Goal: Task Accomplishment & Management: Use online tool/utility

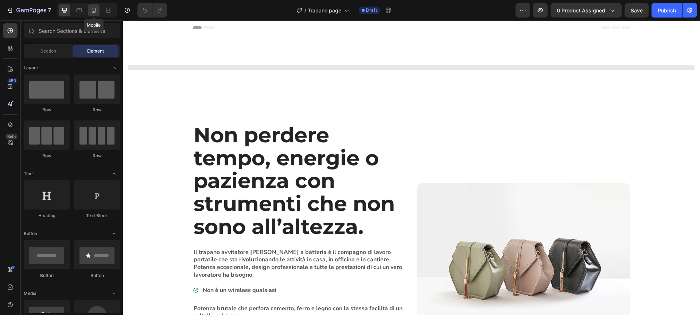
click at [93, 12] on icon at bounding box center [94, 10] width 4 height 5
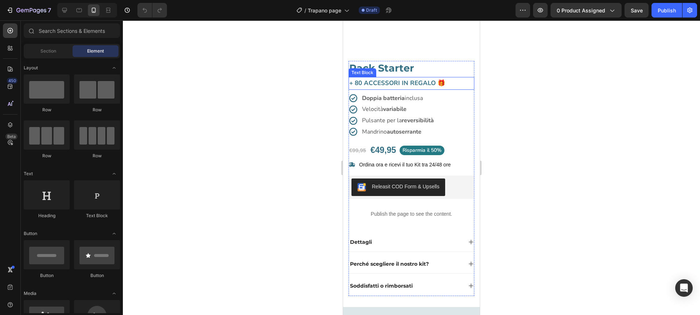
scroll to position [116, 0]
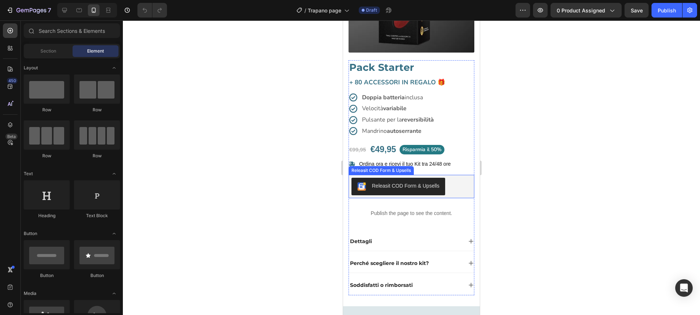
click at [455, 185] on div "Releasit COD Form & Upsells" at bounding box center [411, 186] width 120 height 17
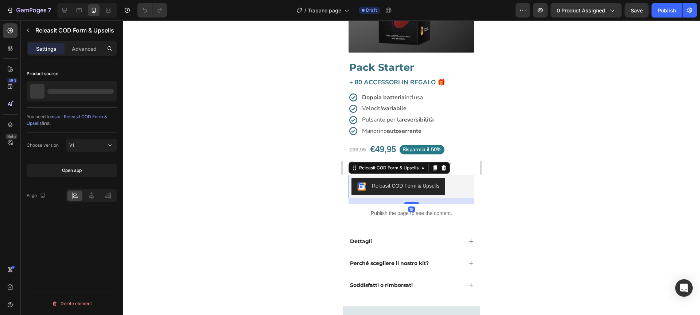
click at [455, 185] on div "Releasit COD Form & Upsells" at bounding box center [411, 186] width 120 height 17
click at [444, 168] on icon at bounding box center [444, 168] width 6 height 6
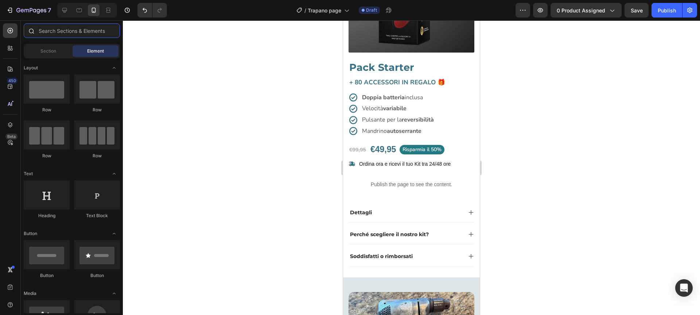
click at [69, 28] on input "text" at bounding box center [72, 30] width 96 height 15
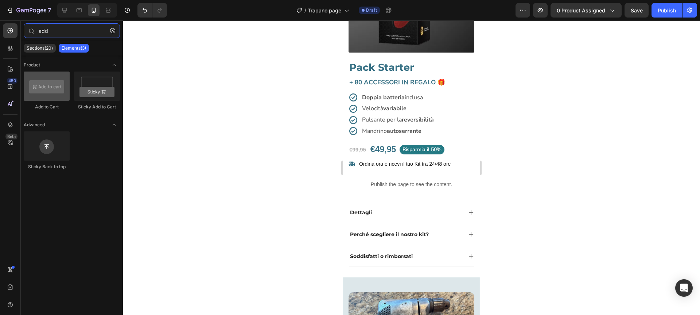
type input "add"
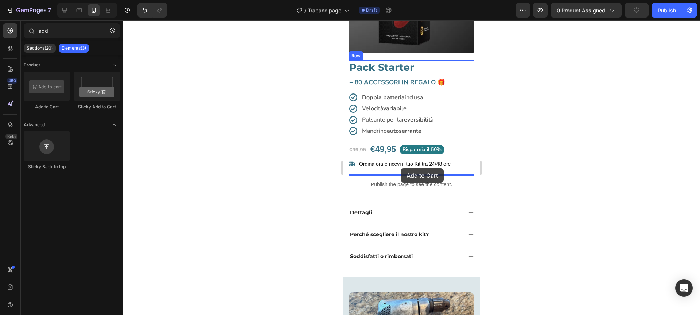
drag, startPoint x: 392, startPoint y: 114, endPoint x: 401, endPoint y: 168, distance: 55.0
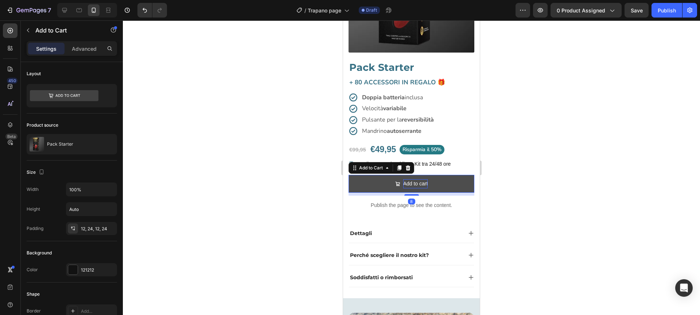
click at [411, 184] on div "Add to cart" at bounding box center [415, 183] width 25 height 9
click at [411, 184] on p "Add to cart" at bounding box center [415, 183] width 25 height 9
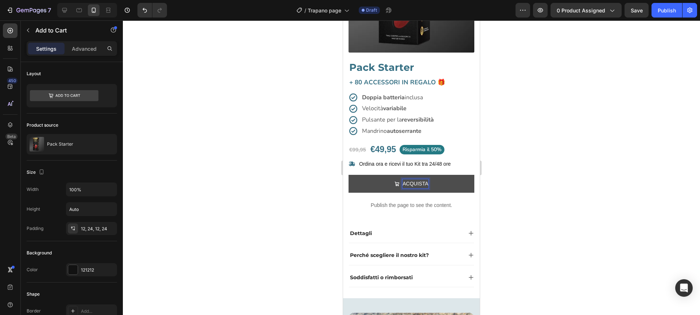
click at [349, 175] on button "ACQUISTA" at bounding box center [412, 184] width 126 height 18
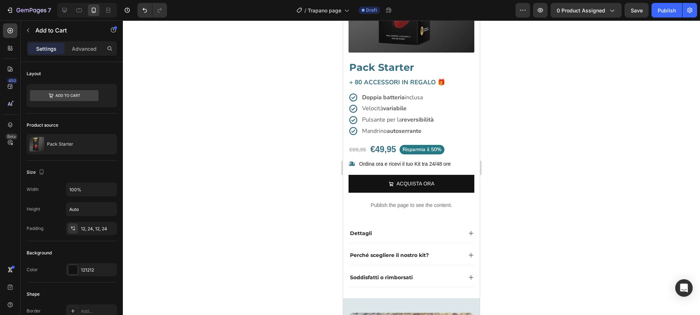
click at [302, 199] on div at bounding box center [411, 167] width 577 height 294
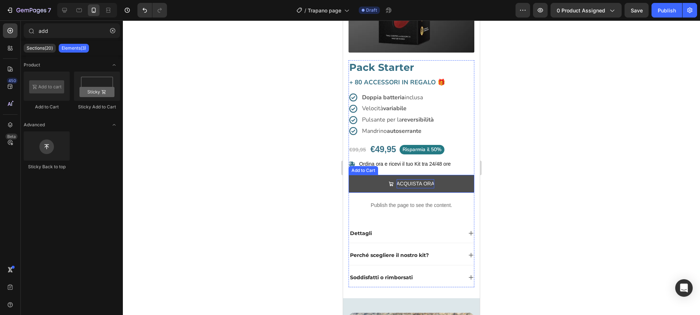
click at [417, 182] on p "ACQUISTA ORA" at bounding box center [416, 183] width 38 height 9
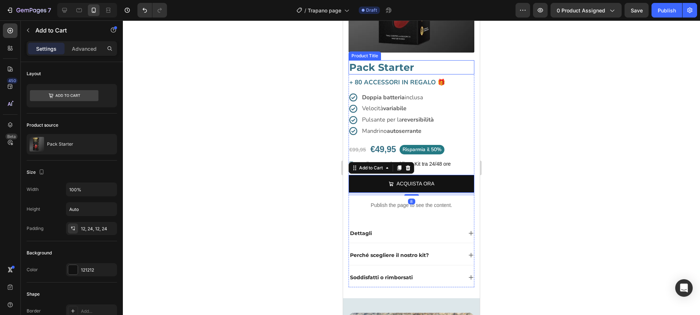
click at [383, 67] on h1 "Pack Starter" at bounding box center [412, 67] width 126 height 14
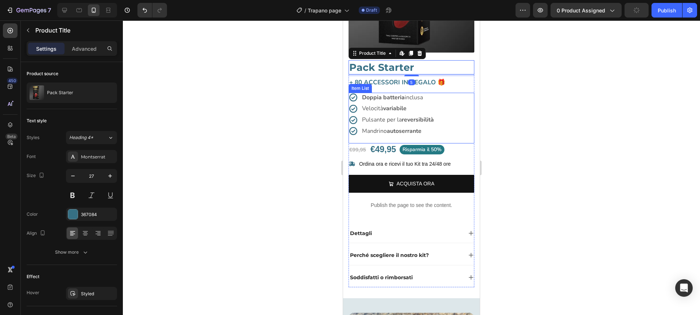
click at [382, 95] on strong "Doppia batteria" at bounding box center [383, 97] width 43 height 8
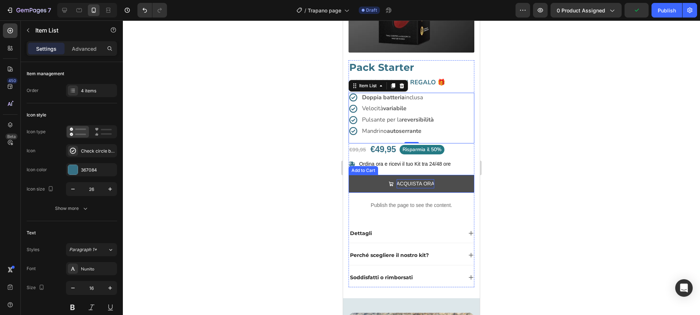
click at [420, 180] on p "ACQUISTA ORA" at bounding box center [416, 183] width 38 height 9
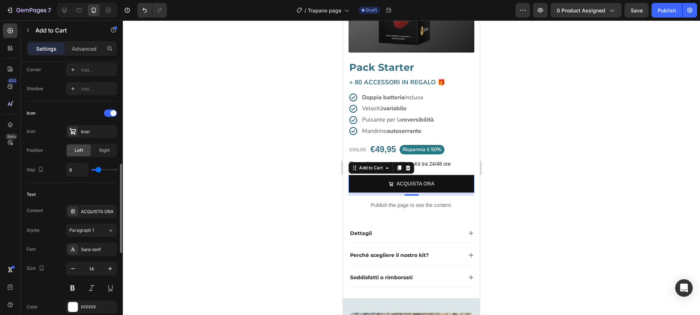
scroll to position [275, 0]
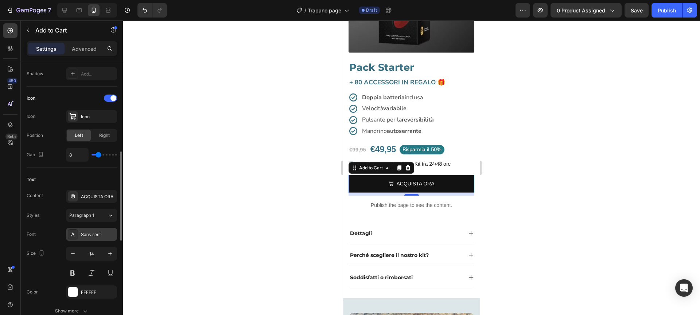
click at [95, 233] on div "Sans-serif" at bounding box center [98, 234] width 34 height 7
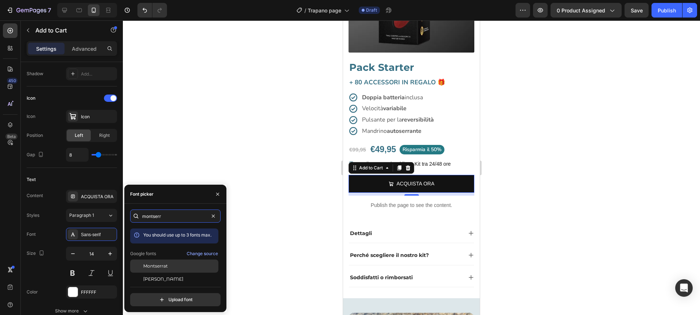
type input "montserr"
click at [163, 266] on span "Montserrat" at bounding box center [155, 265] width 24 height 7
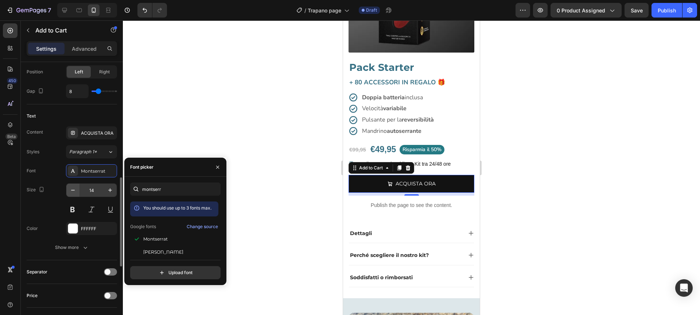
scroll to position [342, 0]
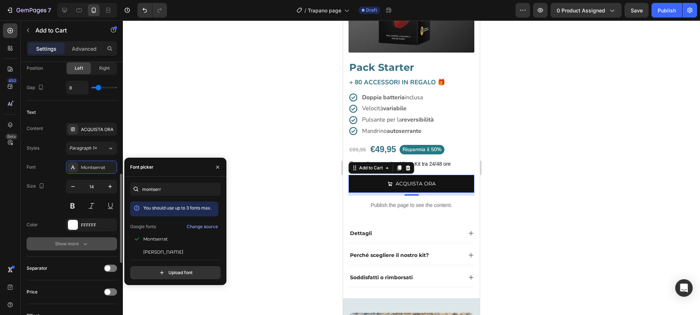
click at [82, 248] on button "Show more" at bounding box center [72, 243] width 90 height 13
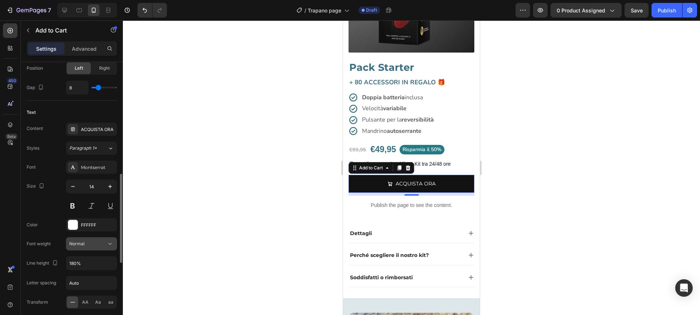
click at [97, 248] on button "Normal" at bounding box center [91, 243] width 51 height 13
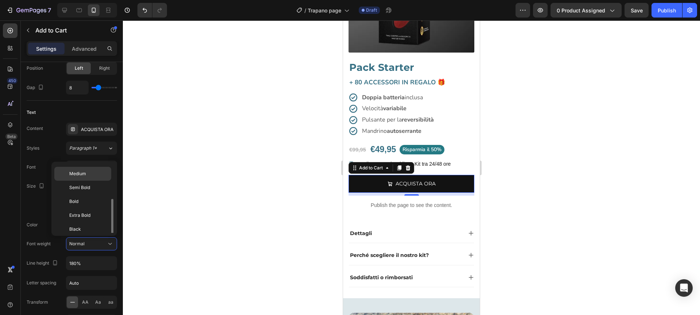
scroll to position [57, 0]
click at [94, 198] on p "Bold" at bounding box center [88, 198] width 39 height 7
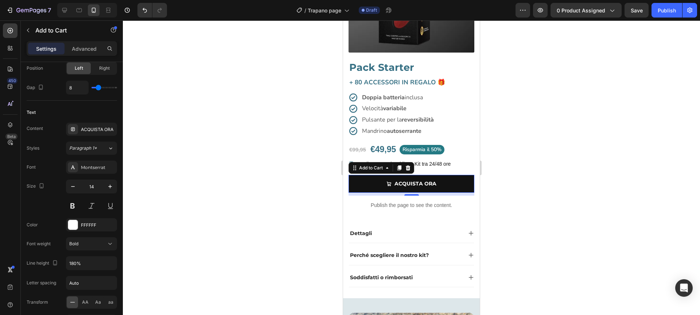
click at [193, 188] on div at bounding box center [411, 167] width 577 height 294
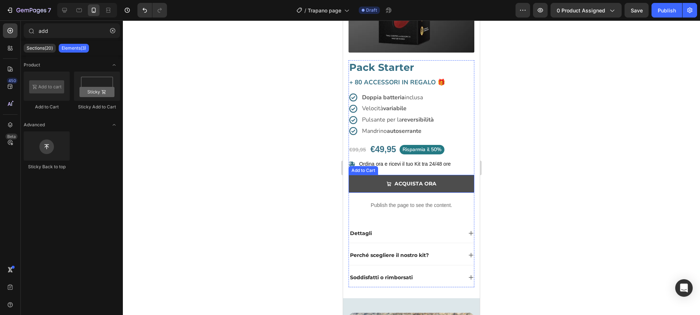
click at [363, 181] on button "ACQUISTA ORA" at bounding box center [412, 184] width 126 height 18
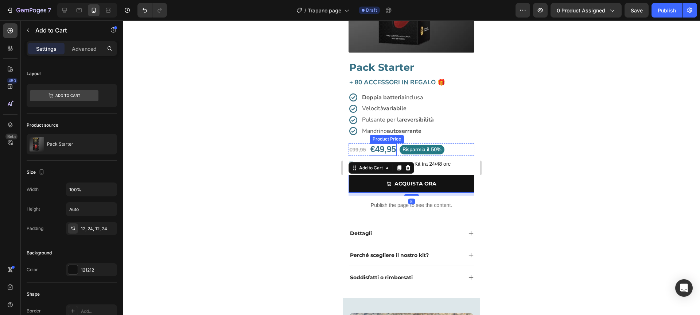
click at [382, 150] on div "€49,95" at bounding box center [383, 149] width 27 height 12
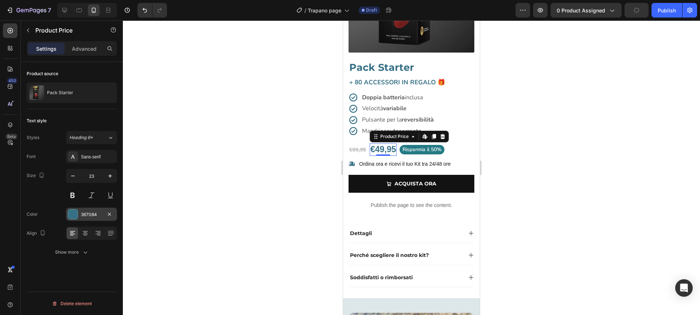
click at [92, 212] on div "367084" at bounding box center [91, 214] width 21 height 7
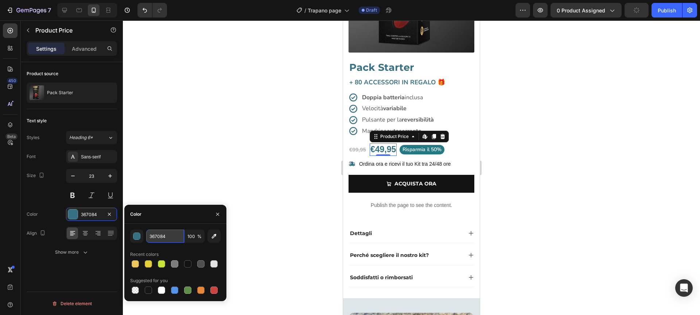
click at [174, 238] on input "367084" at bounding box center [165, 235] width 38 height 13
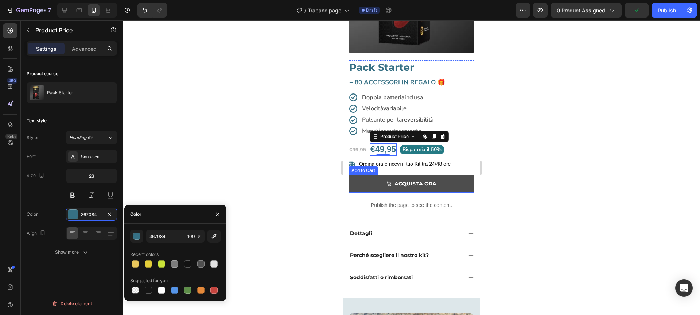
click at [355, 183] on button "ACQUISTA ORA" at bounding box center [412, 184] width 126 height 18
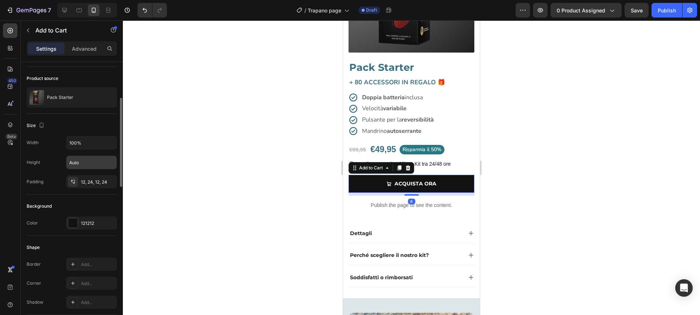
scroll to position [71, 0]
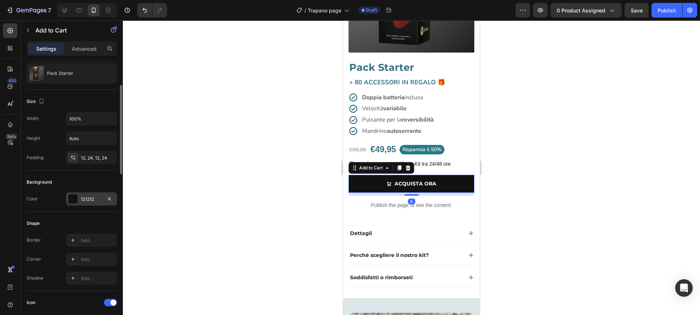
click at [97, 200] on div "121212" at bounding box center [91, 199] width 21 height 7
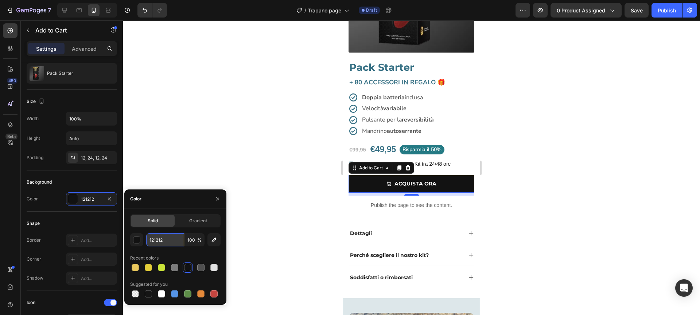
click at [175, 244] on input "121212" at bounding box center [165, 239] width 38 height 13
paste input "367084"
type input "367084"
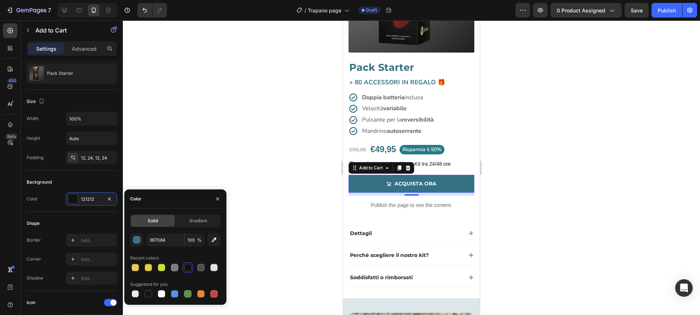
click at [206, 163] on div at bounding box center [411, 167] width 577 height 294
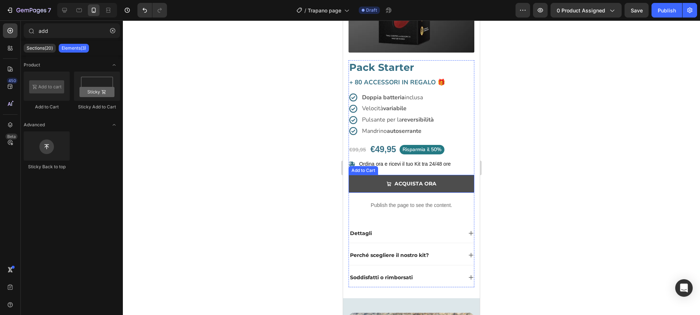
click at [381, 181] on button "ACQUISTA ORA" at bounding box center [412, 184] width 126 height 18
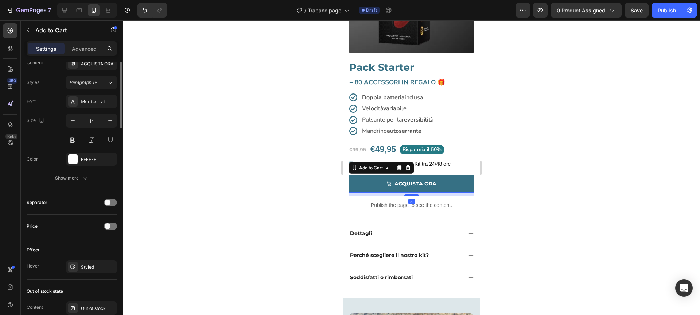
scroll to position [565, 0]
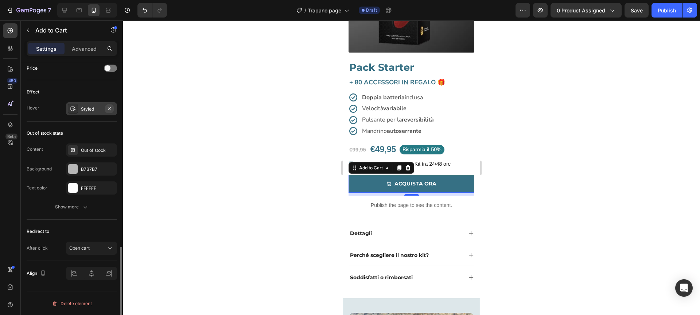
click at [109, 111] on icon "button" at bounding box center [109, 109] width 6 height 6
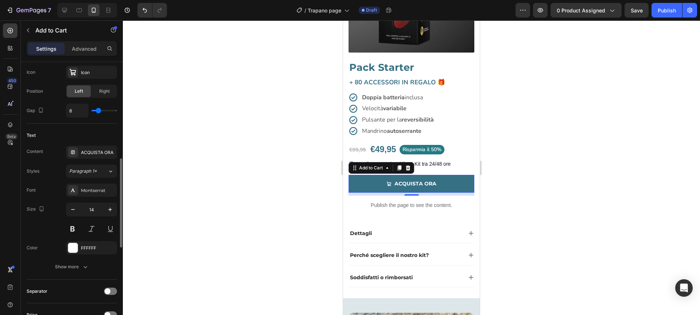
scroll to position [322, 0]
click at [408, 183] on p "ACQUISTA ORA" at bounding box center [415, 183] width 42 height 9
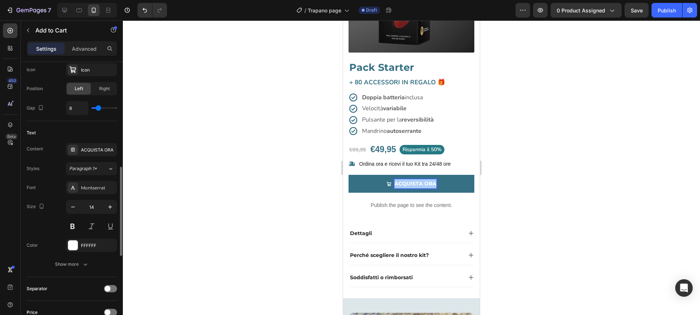
click at [297, 194] on div at bounding box center [411, 167] width 577 height 294
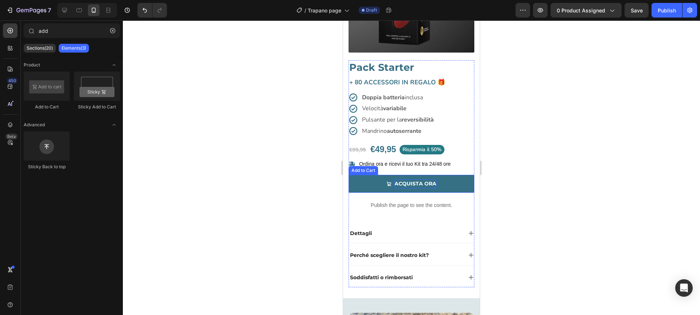
click at [366, 185] on button "ACQUISTA ORA" at bounding box center [412, 184] width 126 height 18
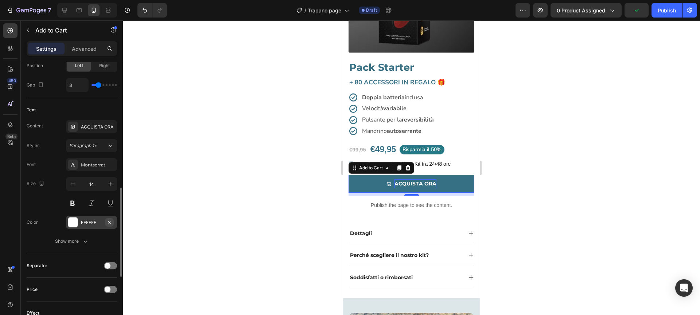
scroll to position [360, 0]
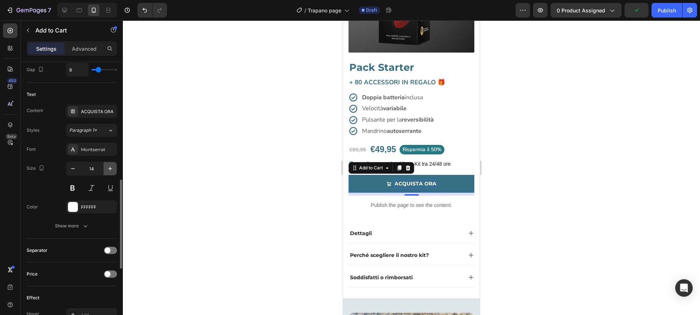
click at [110, 165] on icon "button" at bounding box center [109, 168] width 7 height 7
type input "16"
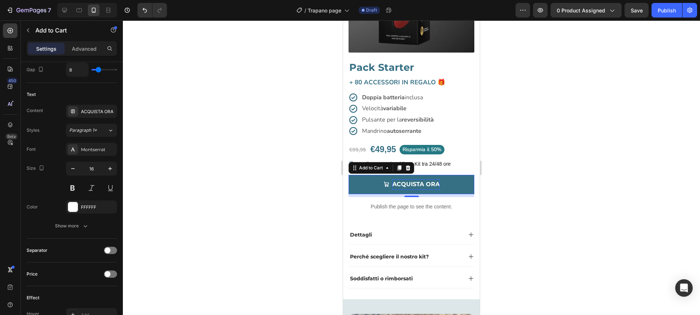
click at [169, 173] on div at bounding box center [411, 167] width 577 height 294
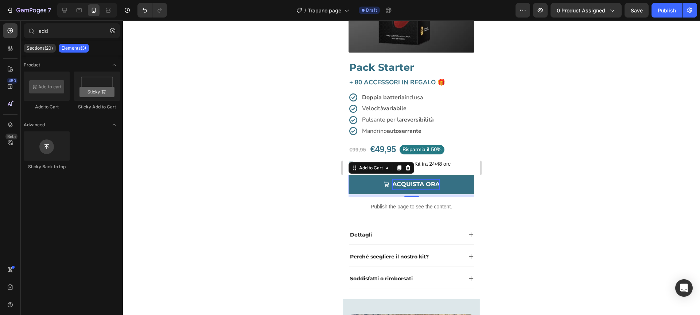
click at [169, 173] on div at bounding box center [411, 167] width 577 height 294
click at [355, 183] on button "ACQUISTA ORA" at bounding box center [412, 184] width 126 height 19
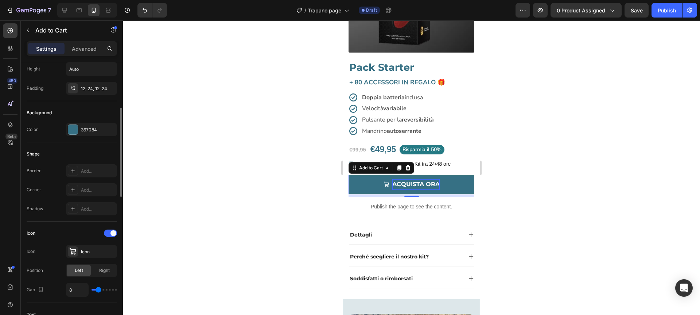
scroll to position [143, 0]
click at [98, 183] on div "Add..." at bounding box center [91, 186] width 51 height 13
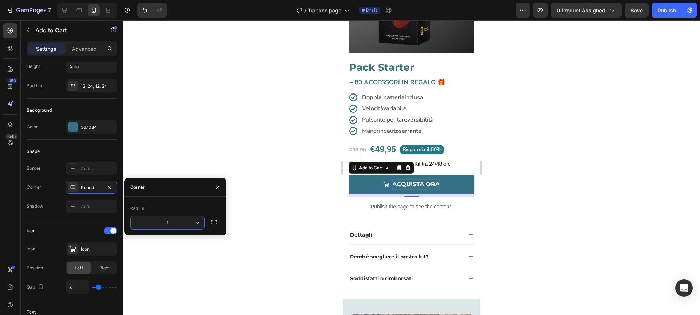
type input "10"
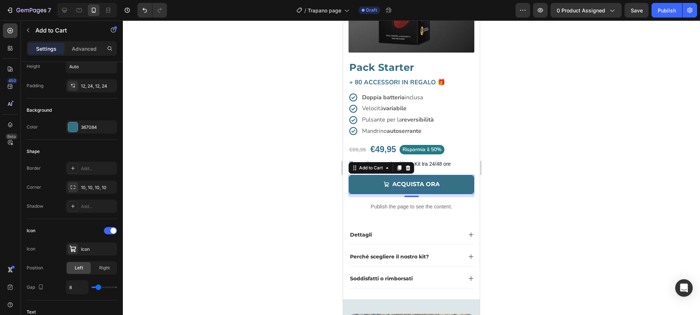
click at [244, 132] on div at bounding box center [411, 167] width 577 height 294
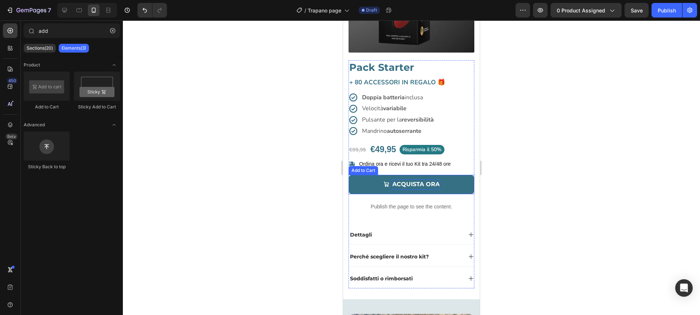
click at [367, 187] on button "ACQUISTA ORA" at bounding box center [412, 184] width 126 height 19
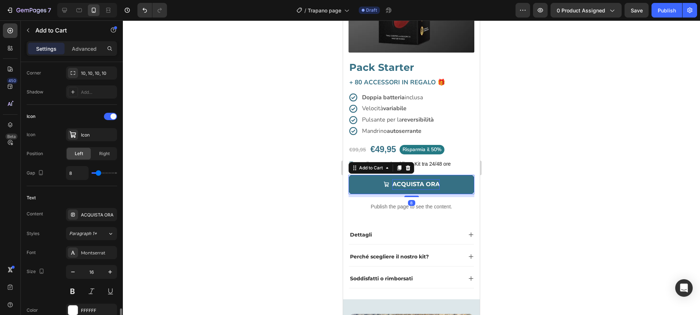
scroll to position [565, 0]
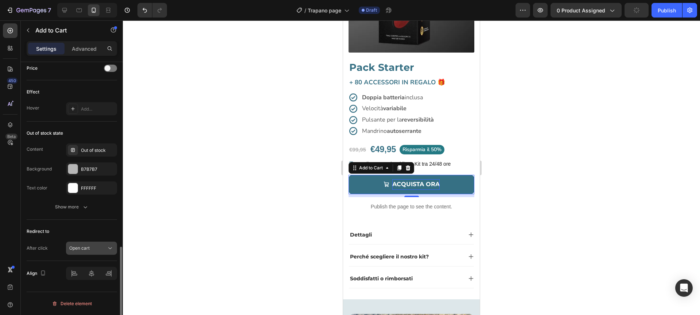
click at [95, 254] on button "Open cart" at bounding box center [91, 247] width 51 height 13
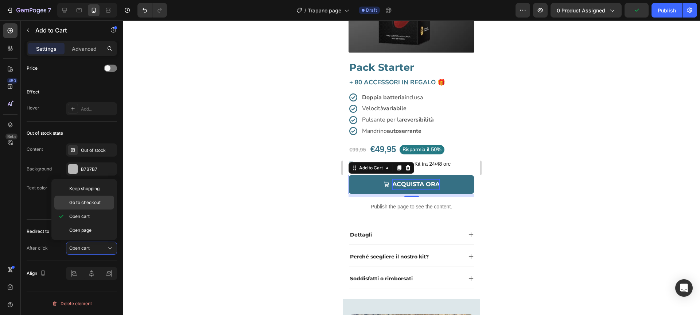
click at [98, 199] on span "Go to checkout" at bounding box center [84, 202] width 31 height 7
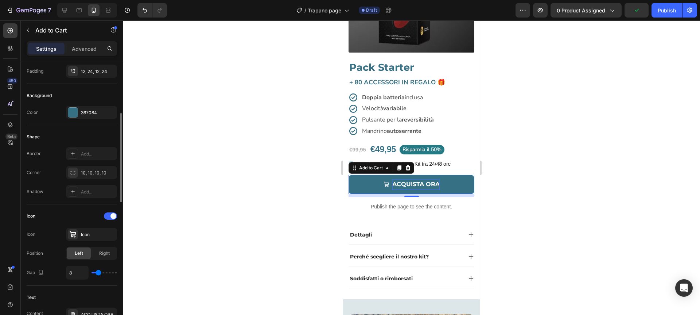
scroll to position [0, 0]
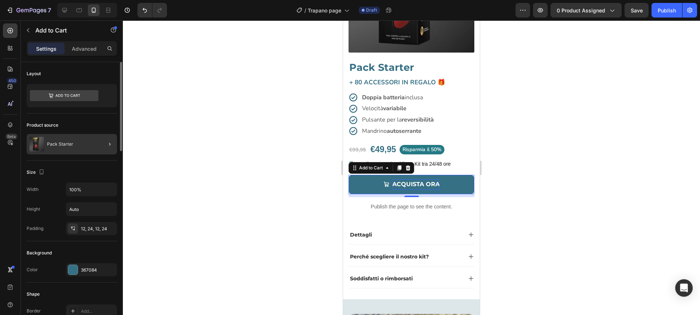
click at [104, 144] on div at bounding box center [107, 144] width 20 height 20
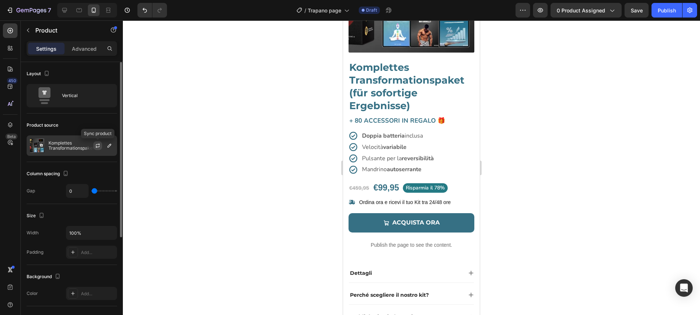
click at [98, 145] on icon "button" at bounding box center [98, 146] width 6 height 6
click at [73, 144] on p "Komplettes Transformationspaket (für sofortige Ergebnisse)" at bounding box center [80, 145] width 65 height 10
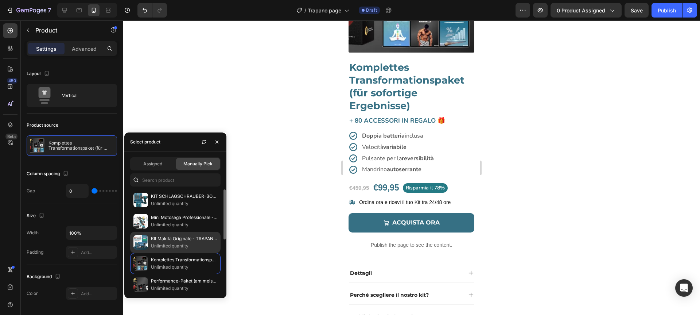
click at [167, 241] on p "KIt Makita Originale - TRAPANO AVVITATORE A PERCUSSIONE" at bounding box center [184, 238] width 66 height 7
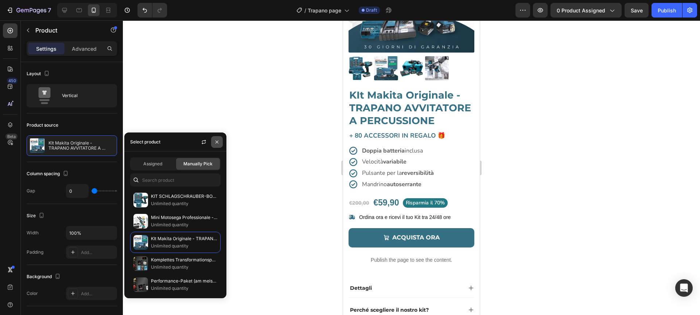
click at [217, 142] on icon "button" at bounding box center [216, 141] width 3 height 3
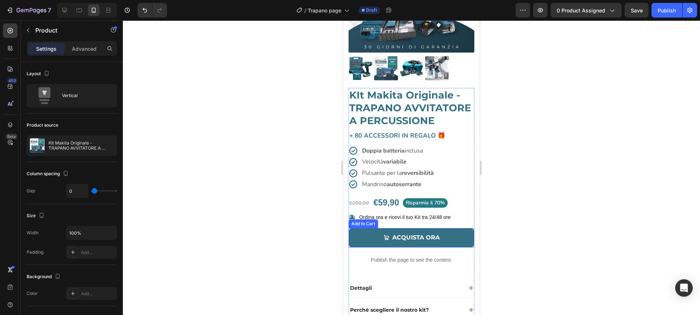
click at [361, 238] on button "ACQUISTA ORA" at bounding box center [412, 237] width 126 height 19
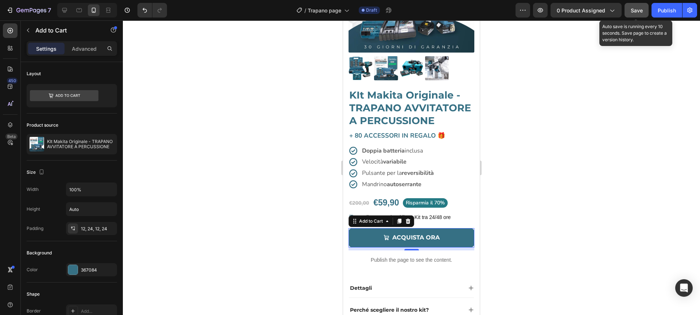
click at [637, 12] on span "Save" at bounding box center [637, 10] width 12 height 6
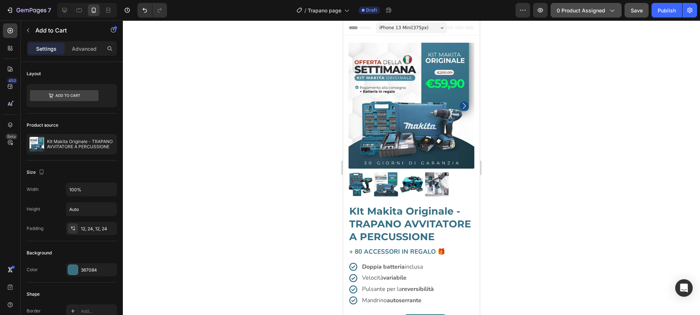
click at [576, 13] on span "0 product assigned" at bounding box center [581, 11] width 48 height 8
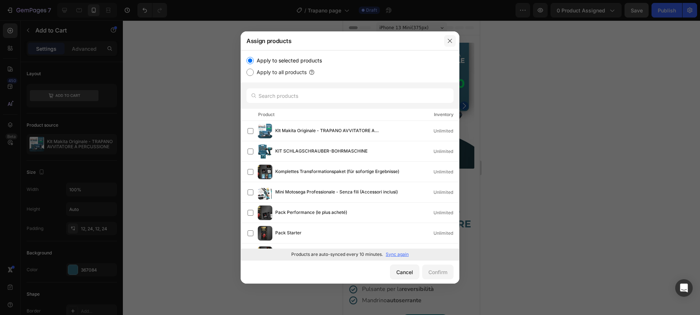
click at [450, 40] on icon "button" at bounding box center [450, 41] width 6 height 6
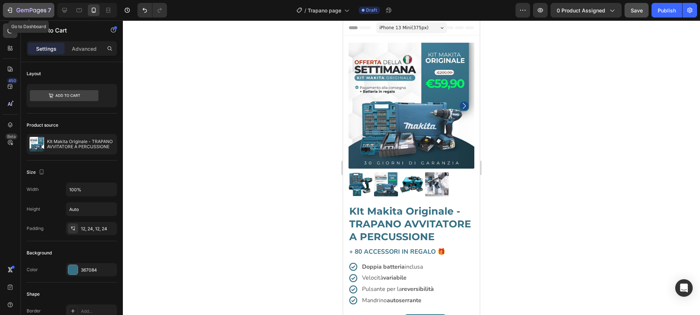
click at [9, 11] on icon "button" at bounding box center [9, 10] width 7 height 7
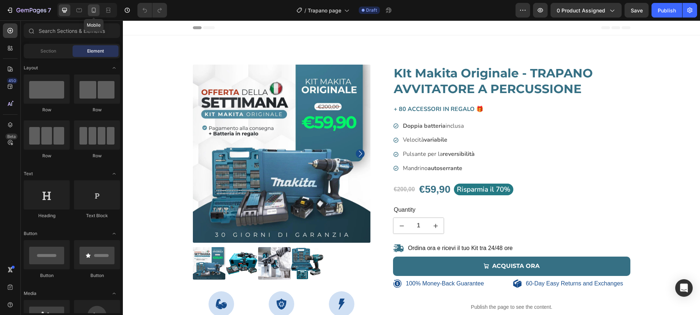
click at [95, 13] on icon at bounding box center [93, 10] width 7 height 7
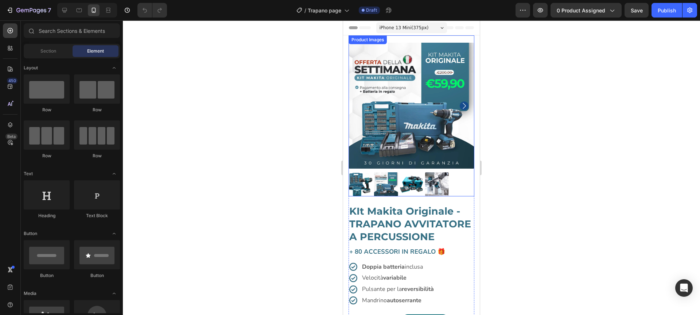
click at [360, 159] on img at bounding box center [412, 106] width 126 height 126
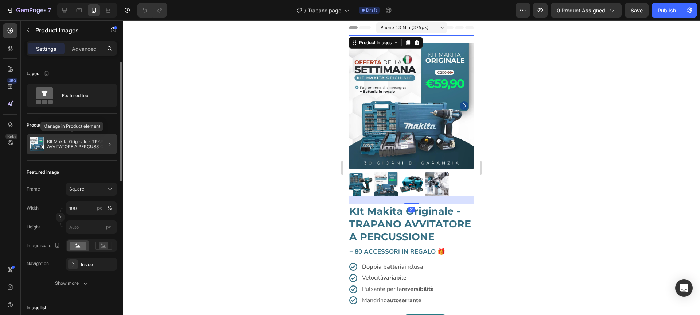
click at [86, 142] on p "KIt Makita Originale - TRAPANO AVVITATORE A PERCUSSIONE" at bounding box center [80, 144] width 67 height 10
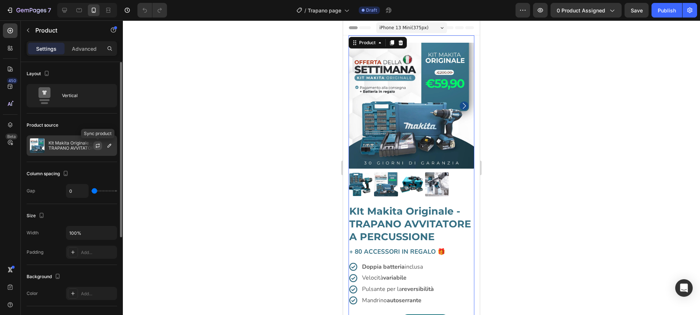
click at [100, 147] on icon "button" at bounding box center [98, 146] width 6 height 6
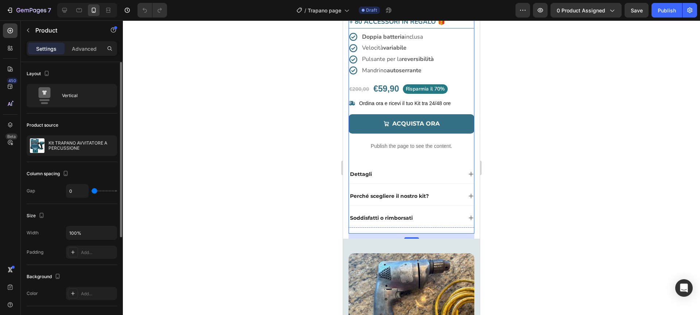
scroll to position [230, 0]
click at [397, 174] on div "Dettagli" at bounding box center [405, 173] width 113 height 9
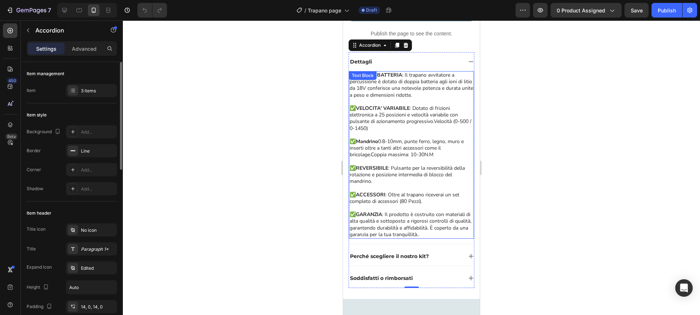
scroll to position [344, 0]
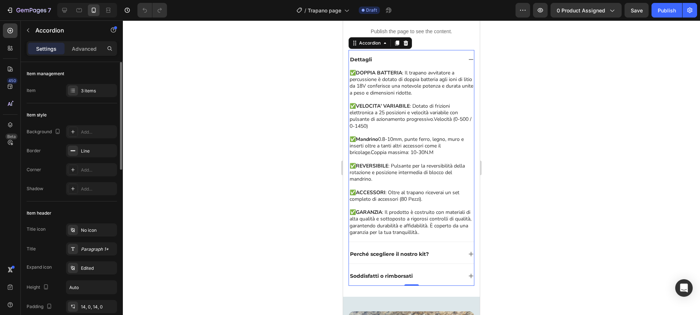
click at [433, 253] on div "Perché scegliere il nostro kit?" at bounding box center [405, 253] width 113 height 9
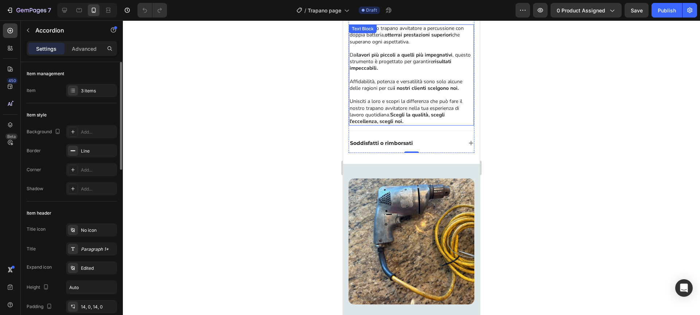
scroll to position [415, 0]
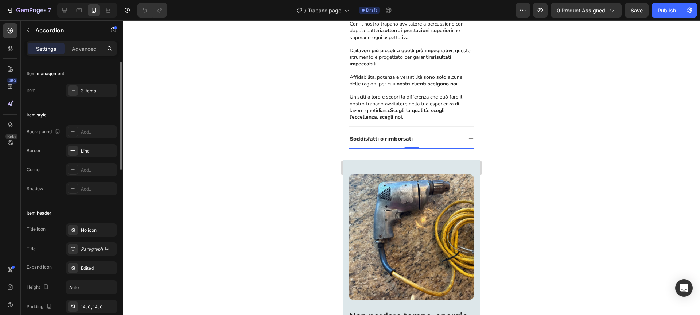
click at [430, 141] on div "Soddisfatti o rimborsati" at bounding box center [405, 138] width 113 height 9
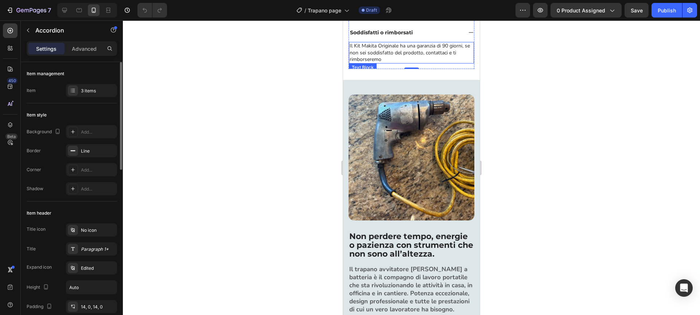
click at [408, 51] on p "Il Kit Makita Originale ha una garanzia di 90 giorni, se non sei soddisfatto de…" at bounding box center [412, 53] width 124 height 20
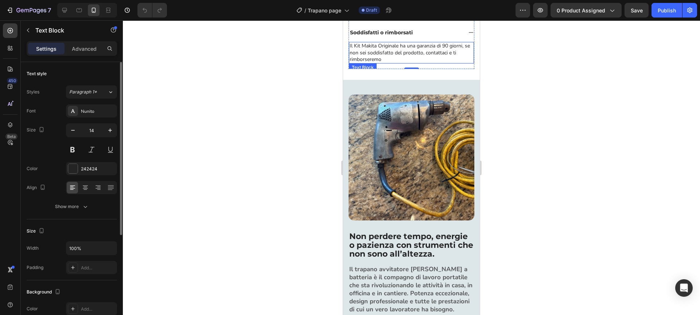
click at [408, 51] on p "Il Kit Makita Originale ha una garanzia di 90 giorni, se non sei soddisfatto de…" at bounding box center [412, 53] width 124 height 20
click at [371, 50] on p "Il Kit Makita Originale ha una garanzia di 90 giorni, se non sei soddisfatto de…" at bounding box center [412, 53] width 124 height 20
drag, startPoint x: 398, startPoint y: 46, endPoint x: 354, endPoint y: 47, distance: 44.5
click at [354, 47] on p "Il Kit Makita Originale ha una garanzia di 90 giorni, se non sei soddisfatto de…" at bounding box center [412, 53] width 124 height 20
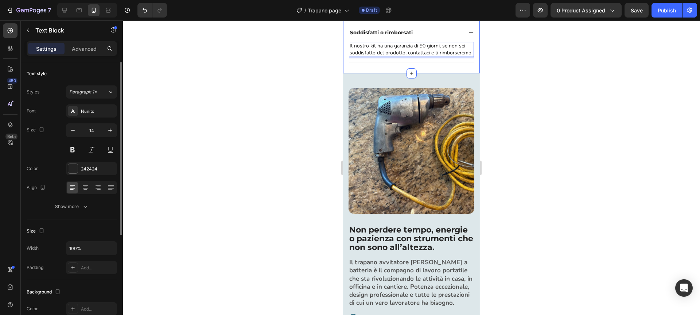
click at [299, 74] on div at bounding box center [411, 167] width 577 height 294
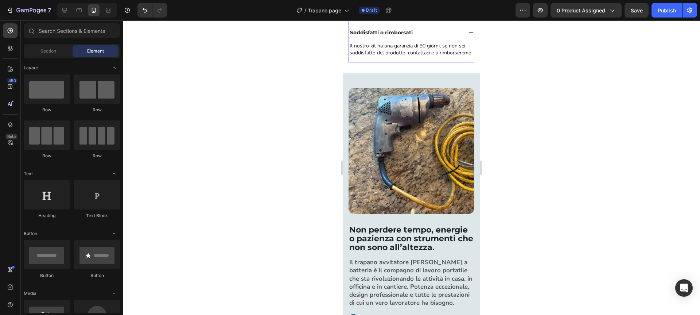
click at [432, 30] on div "Soddisfatti o rimborsati" at bounding box center [405, 32] width 113 height 9
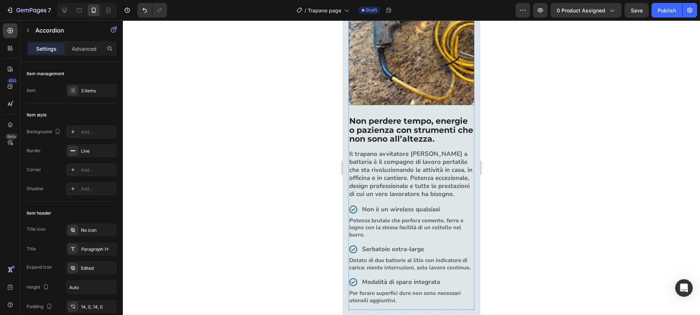
scroll to position [508, 0]
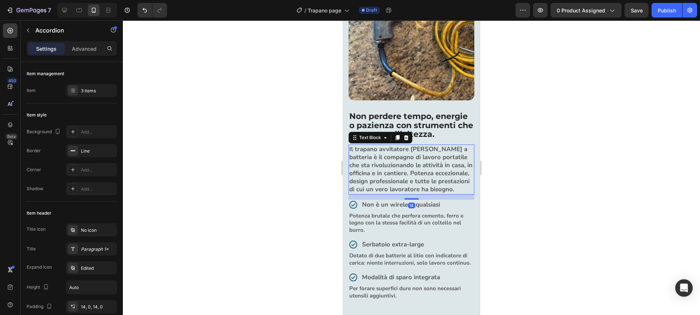
click at [423, 151] on strong "Il trapano avvitatore [PERSON_NAME] a batteria è il compagno di lavoro portatil…" at bounding box center [410, 169] width 123 height 48
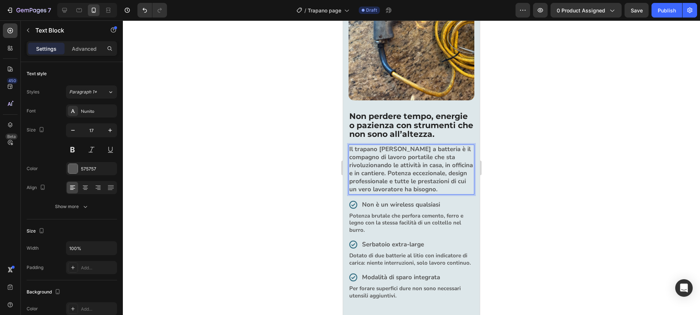
click at [300, 181] on div at bounding box center [411, 167] width 577 height 294
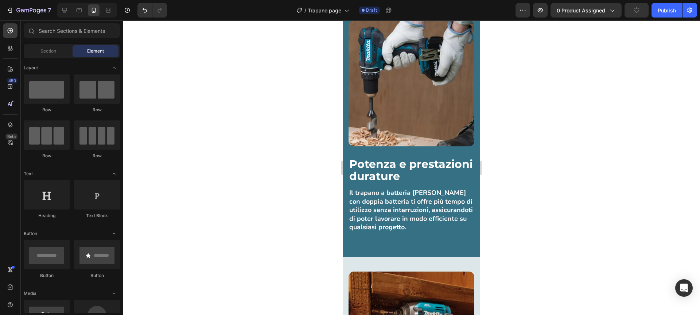
scroll to position [828, 0]
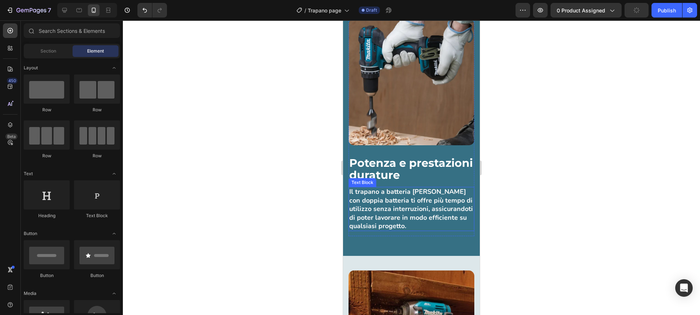
click at [415, 202] on strong "Il trapano a batteria [PERSON_NAME] con doppia batteria ti offre più tempo di u…" at bounding box center [411, 208] width 124 height 43
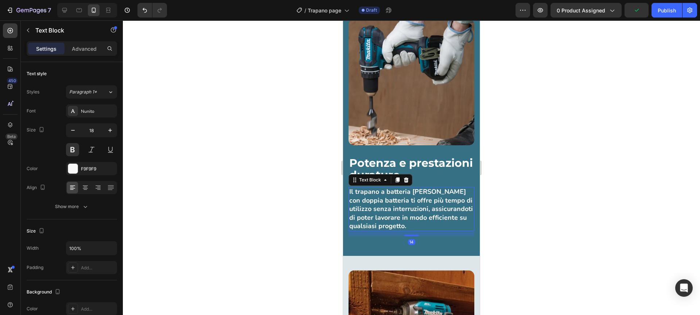
click at [415, 202] on strong "Il trapano a batteria [PERSON_NAME] con doppia batteria ti offre più tempo di u…" at bounding box center [411, 208] width 124 height 43
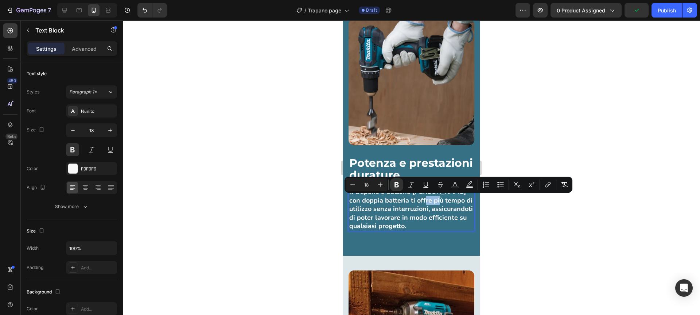
click at [419, 192] on div "Minus 18 Plus Bold Italic Underline Strikethrough Text Color Text Background Co…" at bounding box center [458, 184] width 228 height 16
click at [419, 194] on strong "Il trapano a batteria [PERSON_NAME] con doppia batteria ti offre più tempo di u…" at bounding box center [411, 208] width 124 height 43
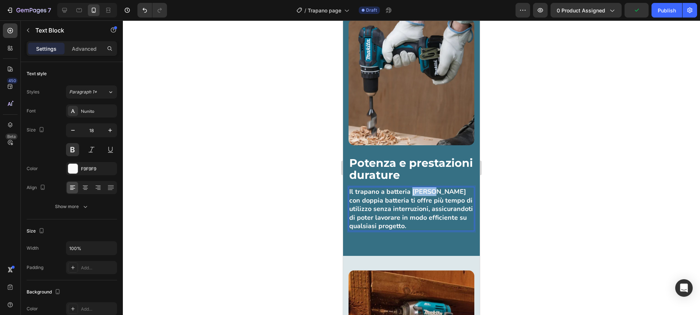
click at [419, 194] on strong "Il trapano a batteria [PERSON_NAME] con doppia batteria ti offre più tempo di u…" at bounding box center [411, 208] width 124 height 43
click at [314, 221] on div at bounding box center [411, 167] width 577 height 294
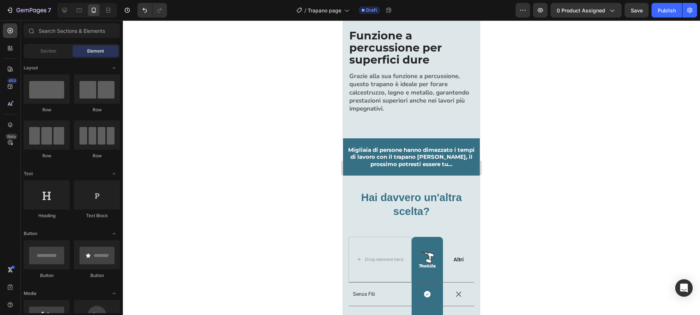
scroll to position [1207, 0]
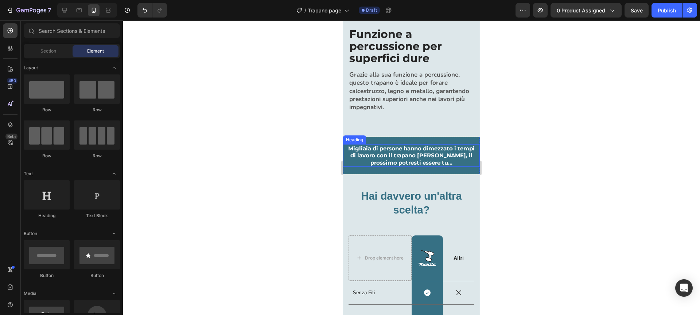
click at [413, 153] on strong "Migliaia di persone hanno dimezzato i tempi di lavoro con il trapano [PERSON_NA…" at bounding box center [411, 155] width 126 height 21
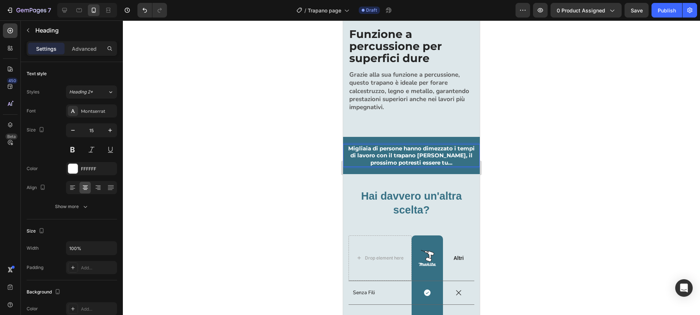
click at [425, 155] on strong "Migliaia di persone hanno dimezzato i tempi di lavoro con il trapano [PERSON_NA…" at bounding box center [411, 155] width 126 height 21
click at [391, 156] on strong "Migliaia di persone hanno dimezzato i tempi di lavoro con il trapano, il prossi…" at bounding box center [411, 155] width 126 height 21
click at [295, 196] on div at bounding box center [411, 167] width 577 height 294
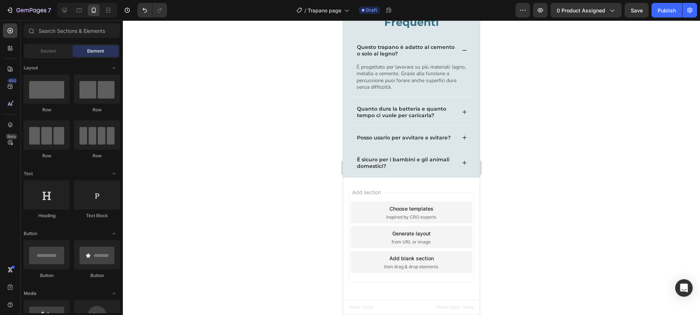
scroll to position [1829, 0]
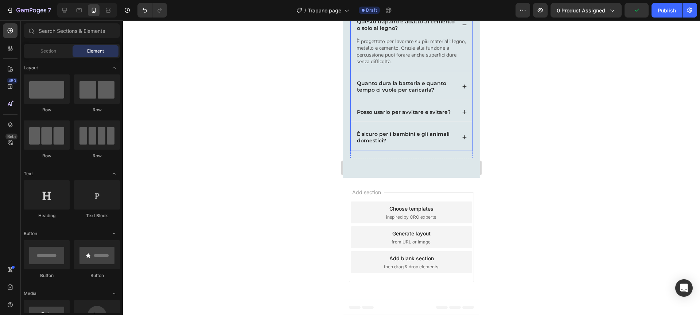
click at [463, 89] on icon at bounding box center [464, 86] width 5 height 5
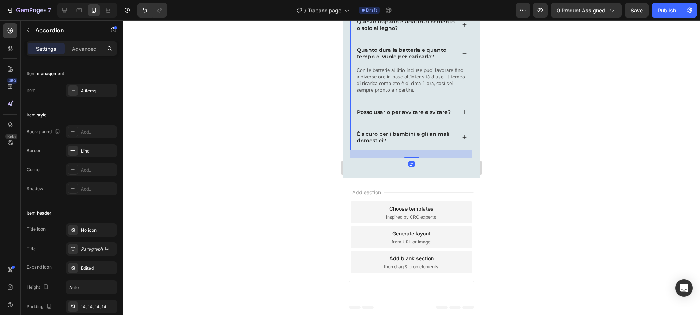
click at [463, 121] on div "Posso usarlo per avvitare e svitare?" at bounding box center [411, 111] width 121 height 19
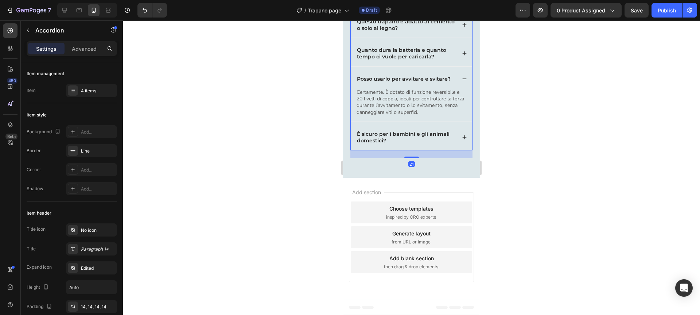
click at [463, 150] on div "È sicuro per i bambini e gli animali domestici?" at bounding box center [411, 137] width 121 height 26
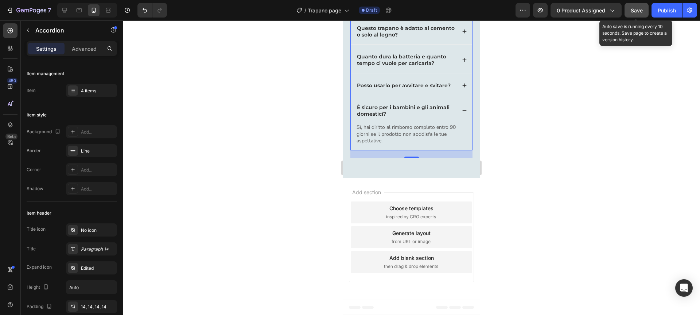
click at [631, 8] on span "Save" at bounding box center [637, 10] width 12 height 6
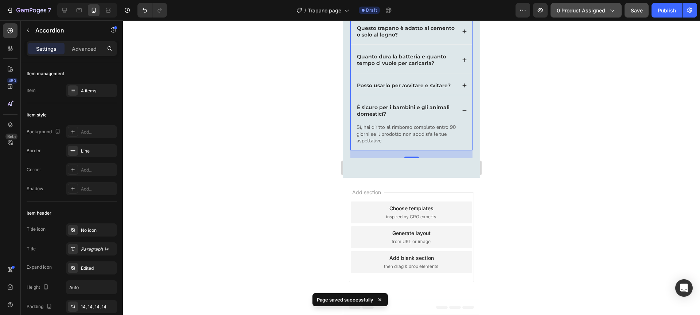
click at [582, 4] on button "0 product assigned" at bounding box center [585, 10] width 71 height 15
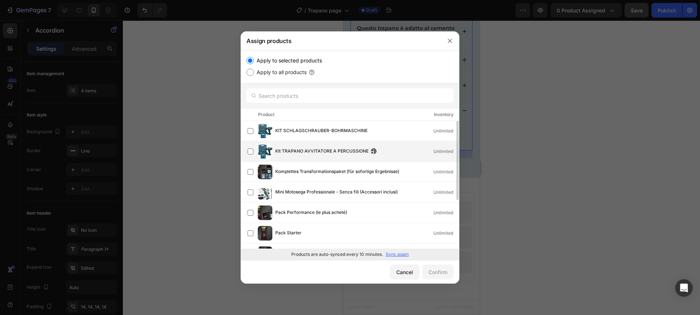
click at [323, 152] on span "KIt TRAPANO AVVITATORE A PERCUSSIONE" at bounding box center [321, 151] width 93 height 8
click at [437, 268] on div "Confirm" at bounding box center [437, 272] width 19 height 8
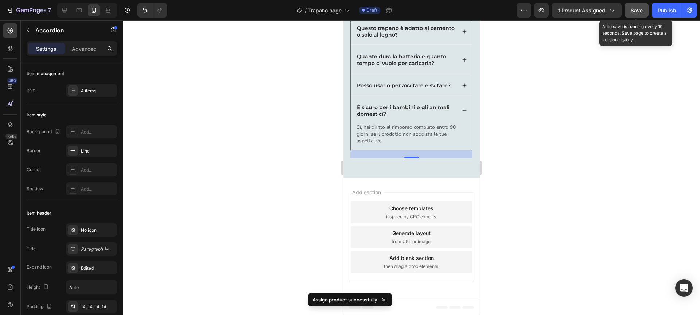
click at [633, 8] on span "Save" at bounding box center [637, 10] width 12 height 6
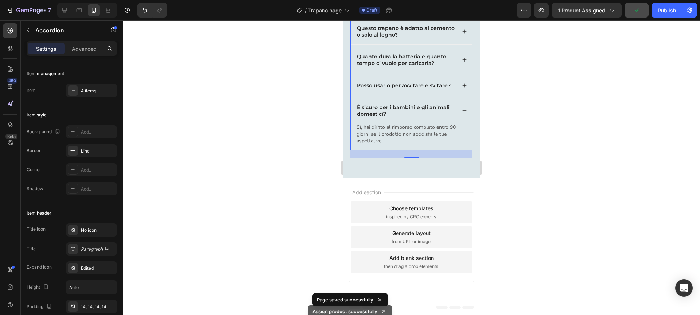
click at [543, 67] on div at bounding box center [411, 167] width 577 height 294
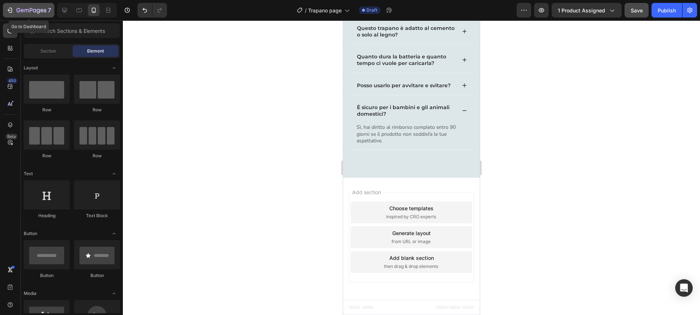
click at [12, 7] on icon "button" at bounding box center [9, 10] width 7 height 7
